Goal: Information Seeking & Learning: Check status

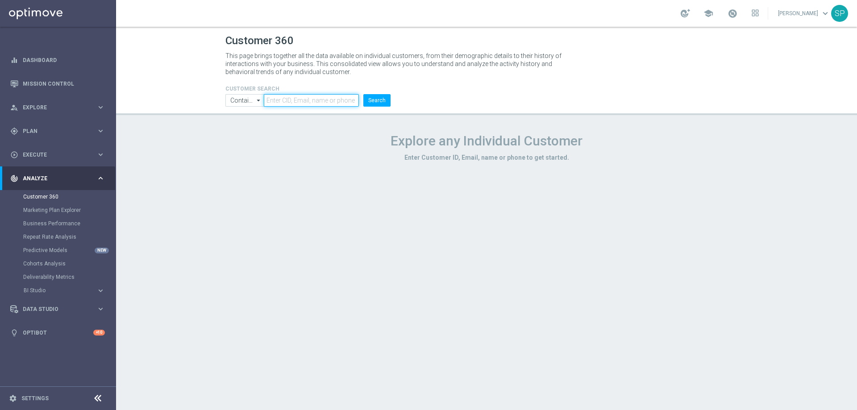
paste input "908450"
type input "908450"
click at [373, 94] on button "Search" at bounding box center [376, 100] width 27 height 12
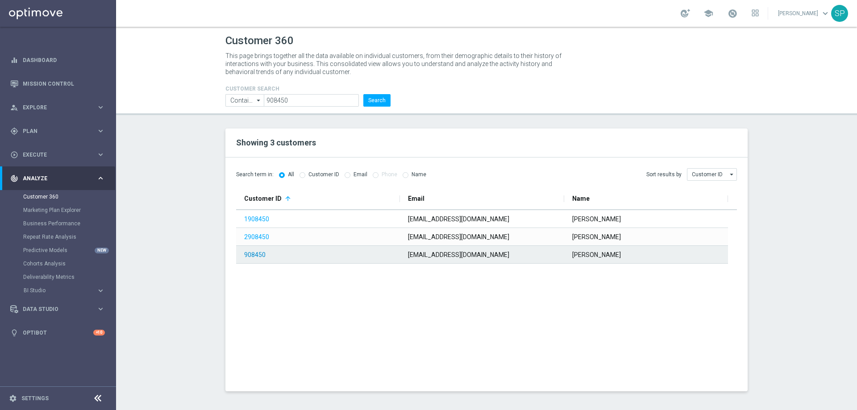
click at [254, 253] on link "908450" at bounding box center [254, 254] width 21 height 7
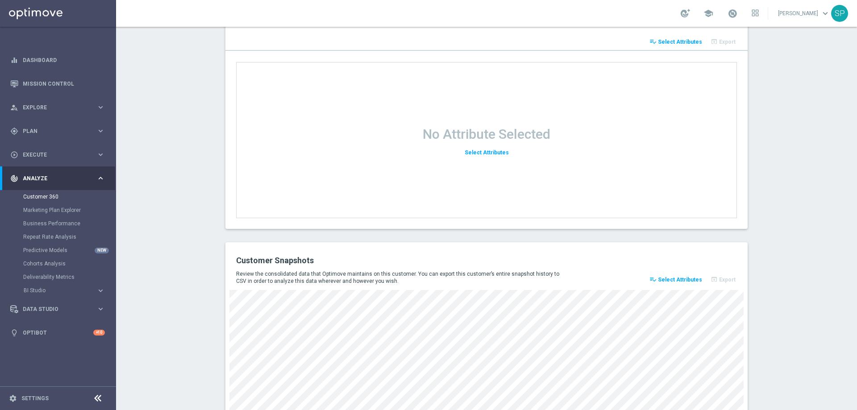
scroll to position [1141, 0]
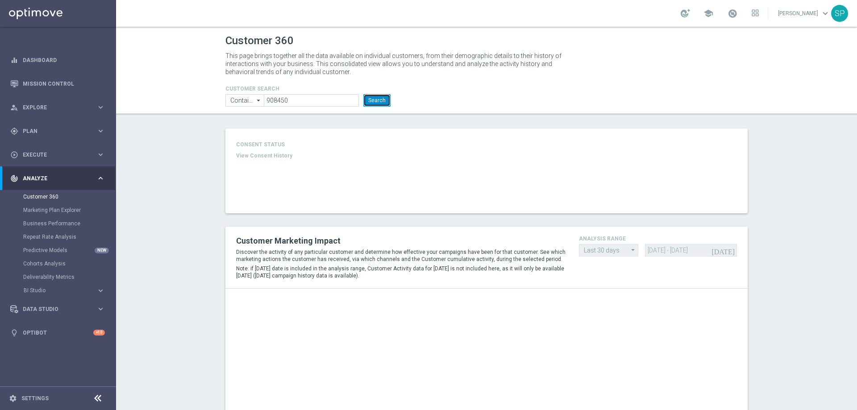
click at [376, 98] on button "Search" at bounding box center [376, 100] width 27 height 12
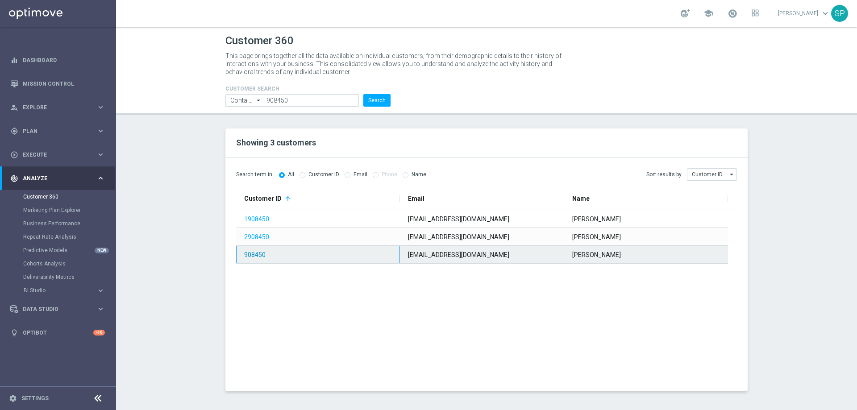
click at [255, 255] on link "908450" at bounding box center [254, 254] width 21 height 7
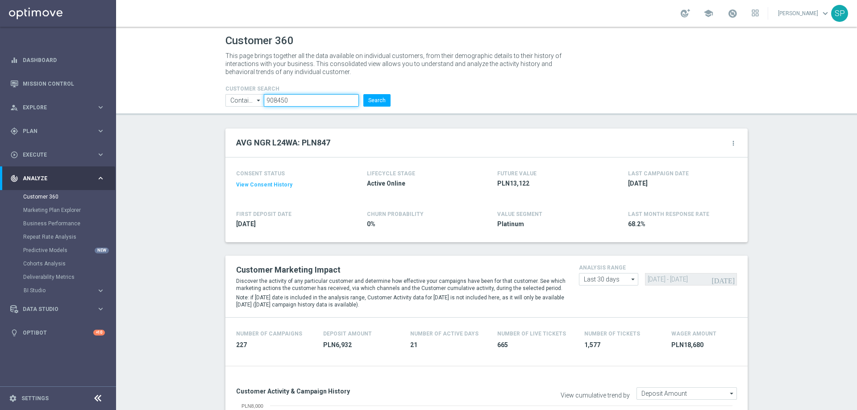
click at [271, 96] on input "908450" at bounding box center [311, 100] width 95 height 12
paste input "2980638"
type input "2980638"
click at [363, 94] on button "Search" at bounding box center [376, 100] width 27 height 12
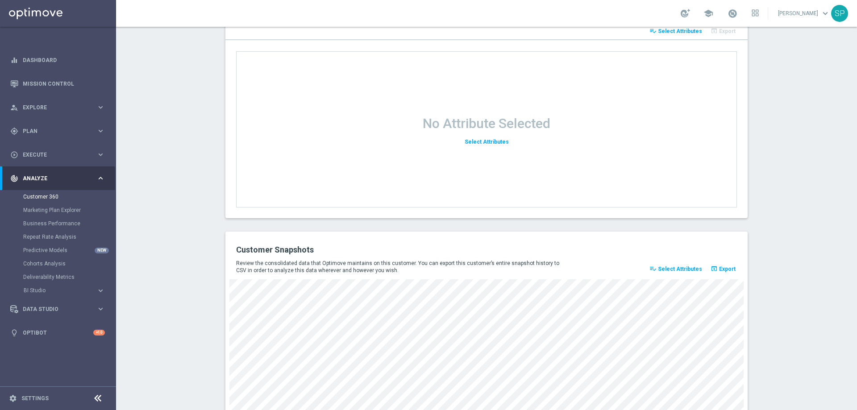
scroll to position [1141, 0]
